Goal: Transaction & Acquisition: Purchase product/service

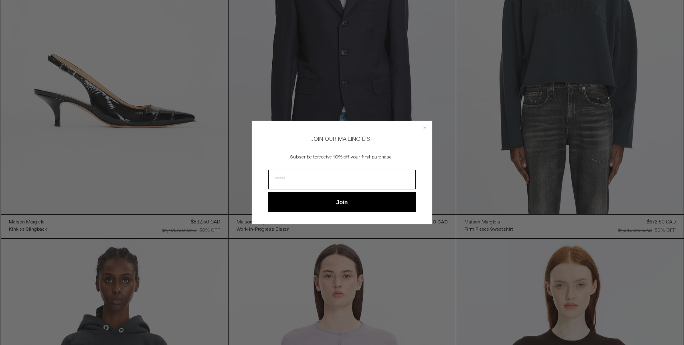
click at [424, 126] on circle "Close dialog" at bounding box center [425, 127] width 8 height 8
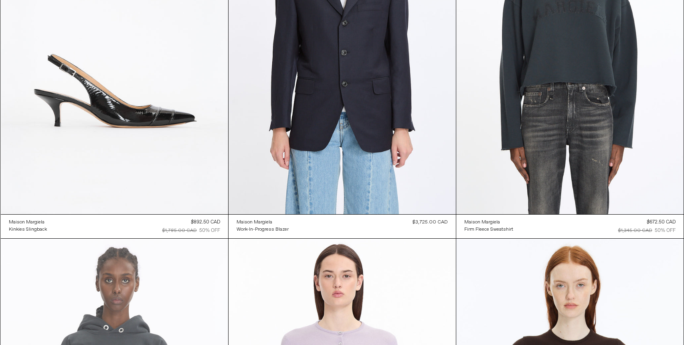
scroll to position [517, 0]
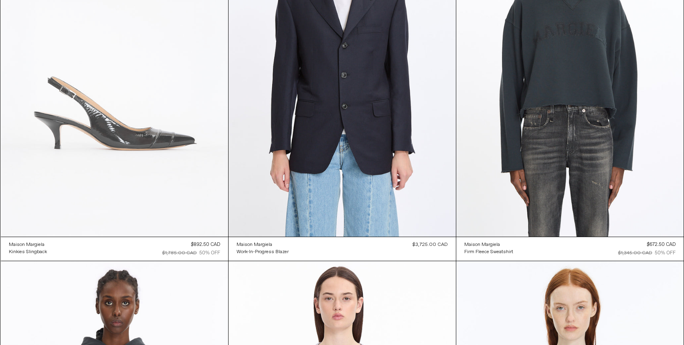
click at [125, 145] on at bounding box center [114, 66] width 227 height 341
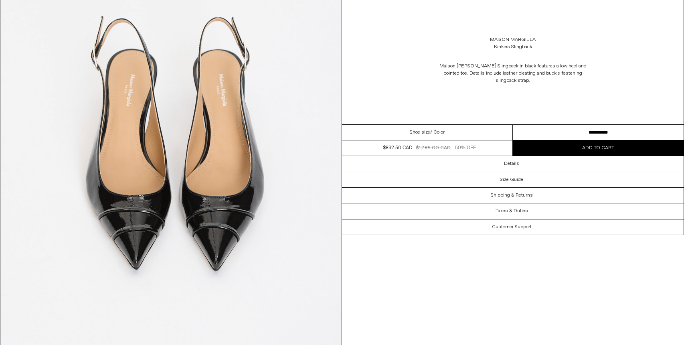
scroll to position [1376, 0]
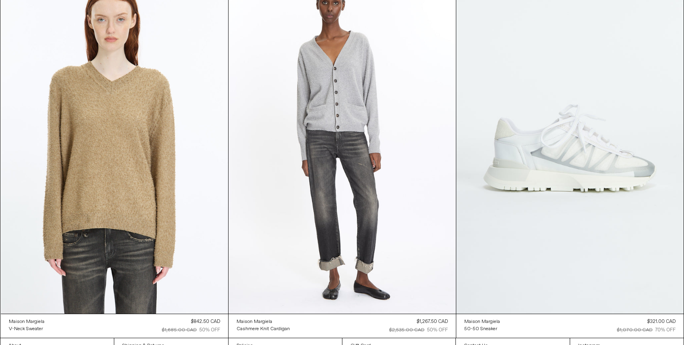
scroll to position [3388, 0]
